Goal: Find specific page/section: Find specific page/section

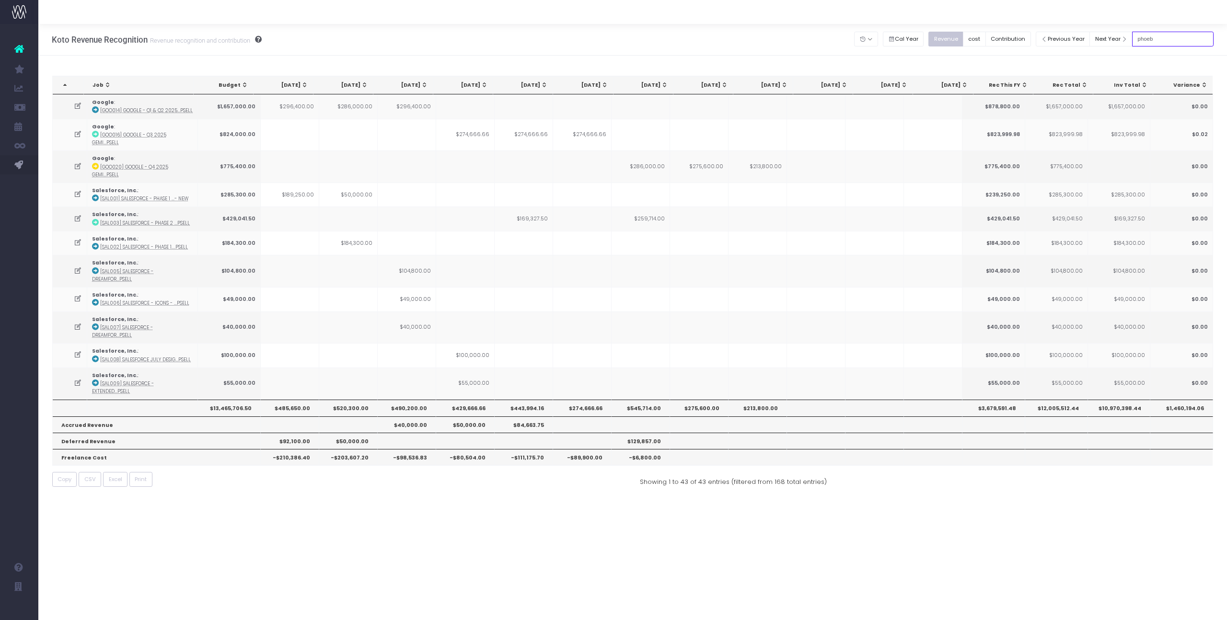
click at [1177, 43] on input "phoeb" at bounding box center [1172, 39] width 81 height 15
type input "goo017"
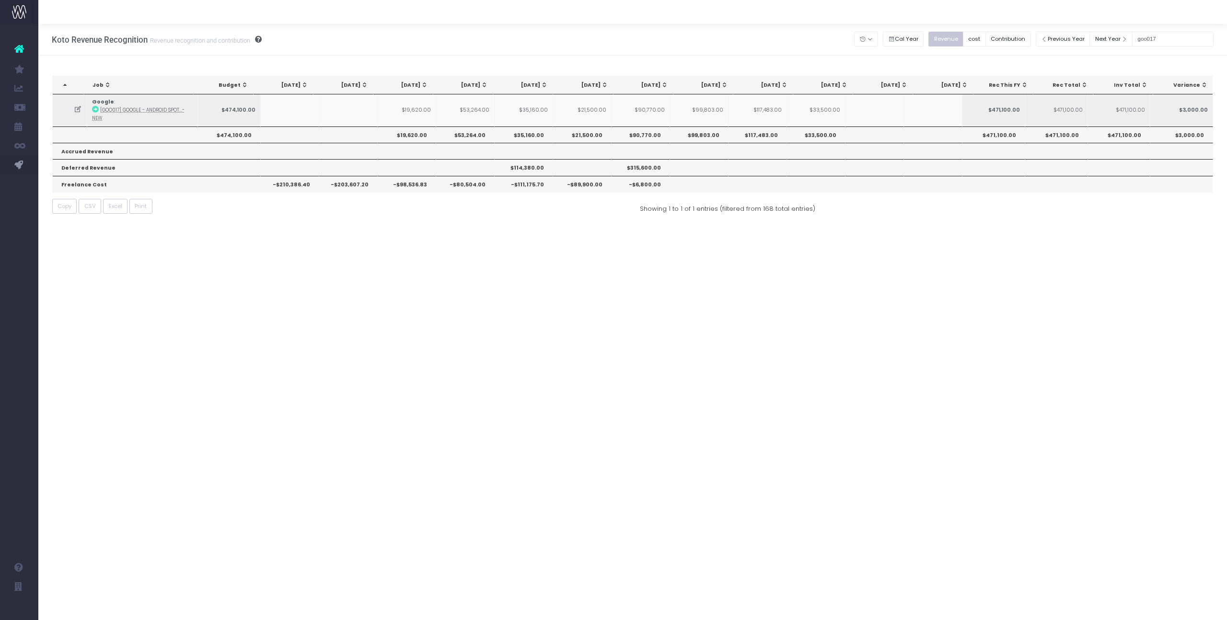
click at [75, 113] on icon at bounding box center [78, 109] width 8 height 8
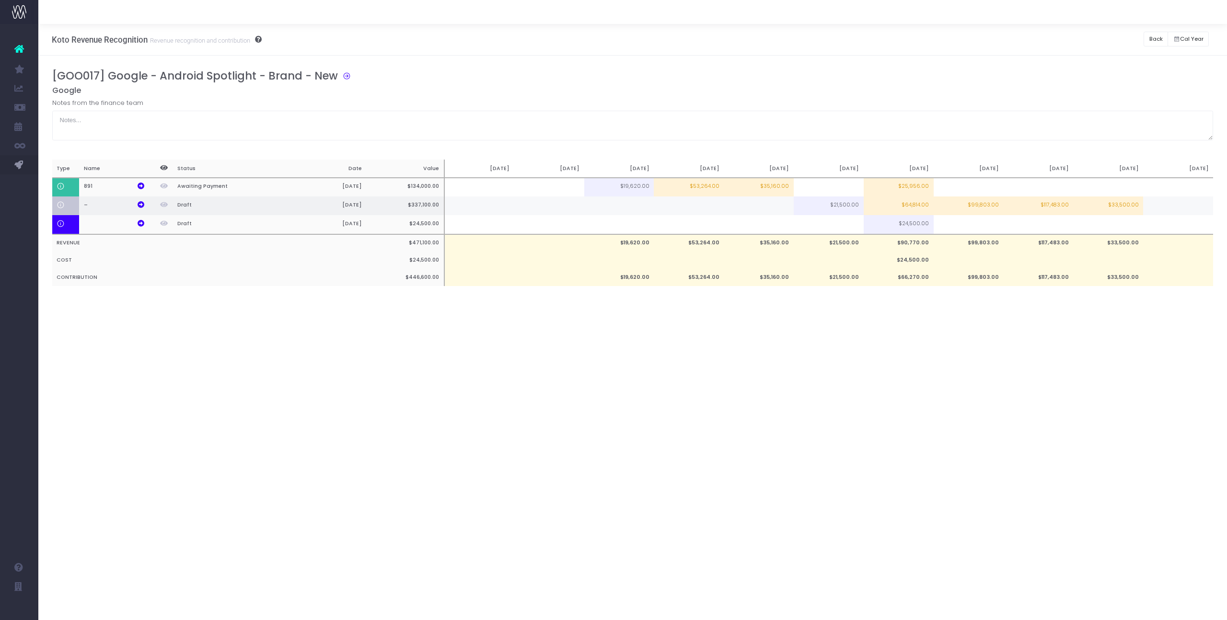
click at [777, 210] on td at bounding box center [759, 205] width 70 height 19
click at [777, 210] on input at bounding box center [759, 206] width 70 height 19
type input "11856"
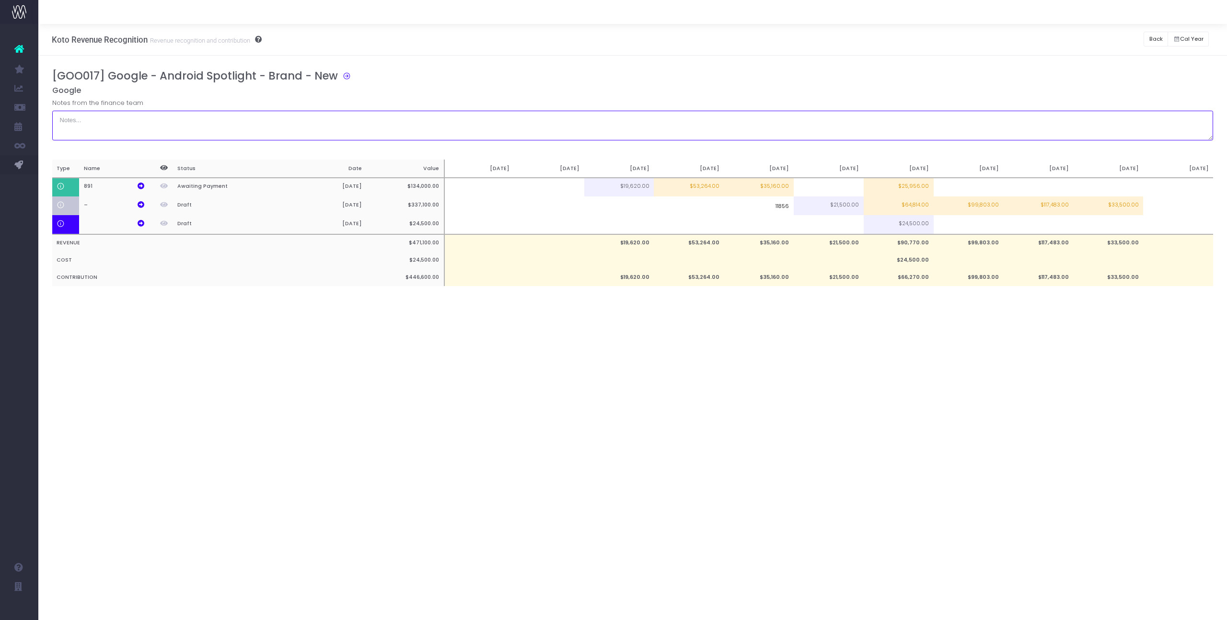
click at [822, 111] on textarea at bounding box center [632, 126] width 1161 height 30
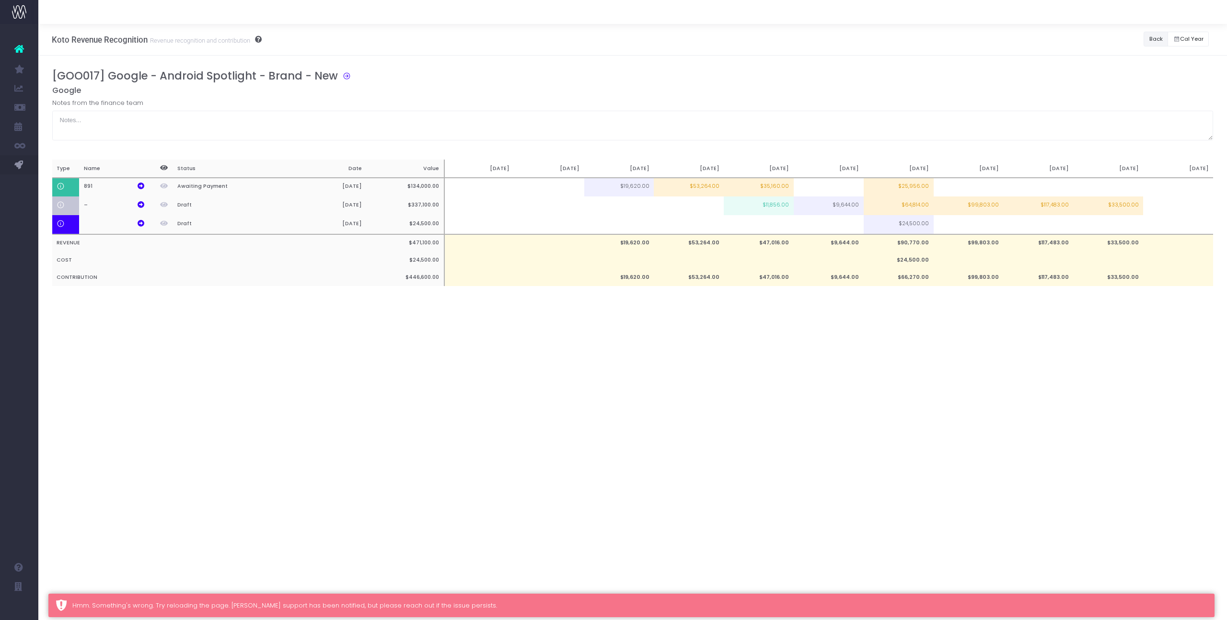
click at [1148, 42] on button "Back" at bounding box center [1156, 39] width 24 height 15
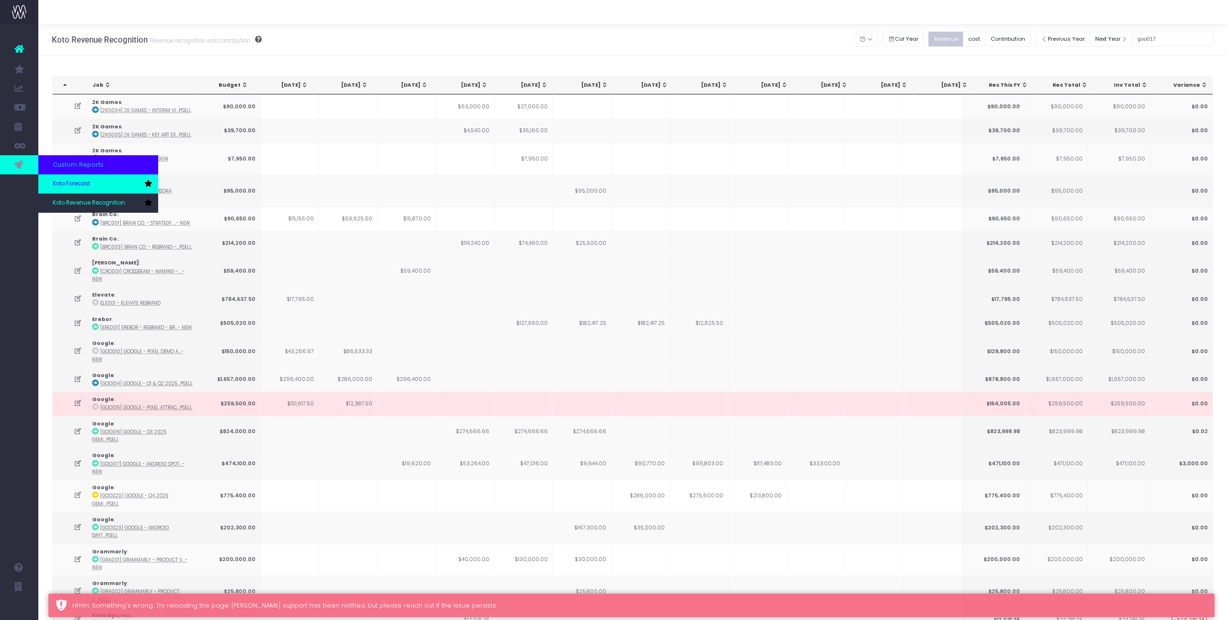
click at [68, 184] on span "Koto Forecast" at bounding box center [71, 184] width 37 height 9
